Goal: Navigation & Orientation: Find specific page/section

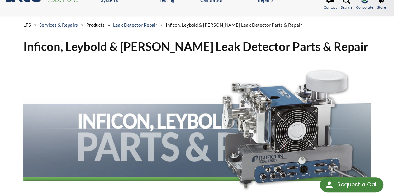
scroll to position [31, 0]
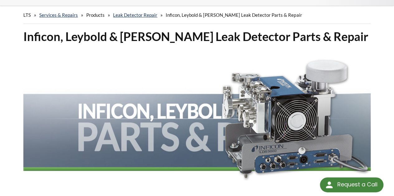
select select "Language Translate Widget"
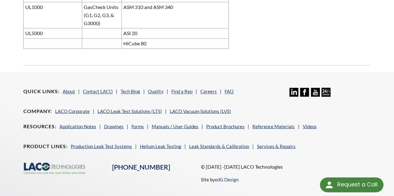
scroll to position [488, 0]
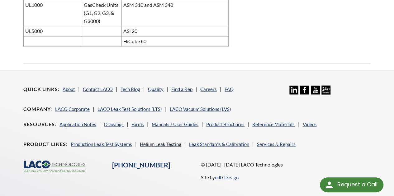
click at [156, 141] on link "Helium Leak Testing" at bounding box center [160, 144] width 41 height 6
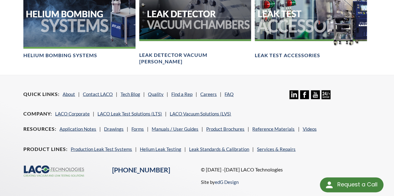
scroll to position [571, 0]
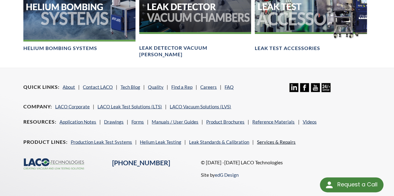
click at [276, 139] on link "Services & Repairs" at bounding box center [276, 142] width 39 height 6
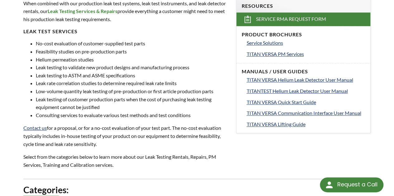
scroll to position [125, 0]
